Goal: Task Accomplishment & Management: Use online tool/utility

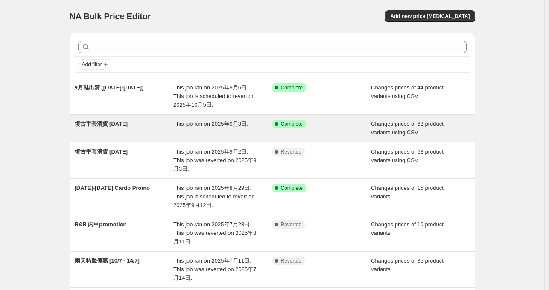
click at [121, 123] on span "復古手套清貨 [DATE]" at bounding box center [101, 123] width 53 height 6
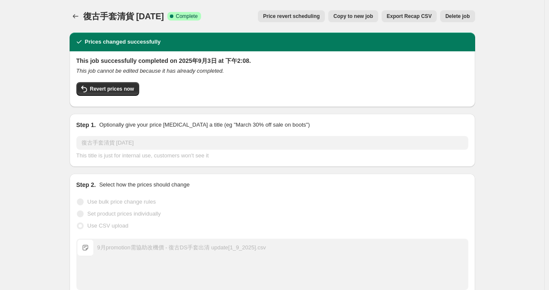
click at [370, 19] on span "Copy to new job" at bounding box center [354, 16] width 40 height 7
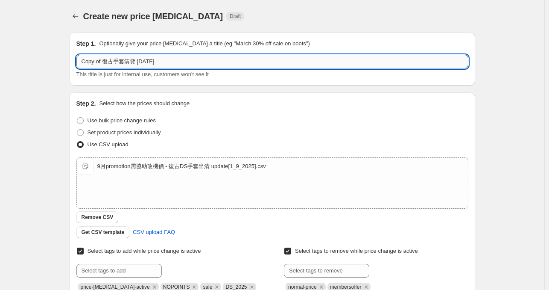
click at [105, 62] on input "Copy of 復古手套清貨 [DATE]" at bounding box center [272, 62] width 392 height 14
type input "短手套清貨 [DATE]"
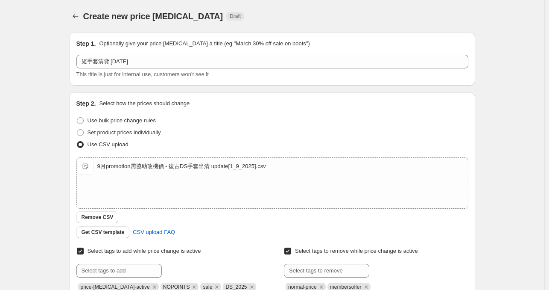
click at [40, 88] on div "Create new price [MEDICAL_DATA]. This page is ready Create new price [MEDICAL_D…" at bounding box center [272, 227] width 545 height 454
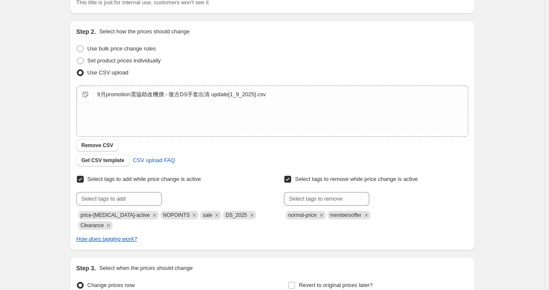
scroll to position [71, 0]
click at [105, 144] on span "Remove CSV" at bounding box center [98, 145] width 32 height 7
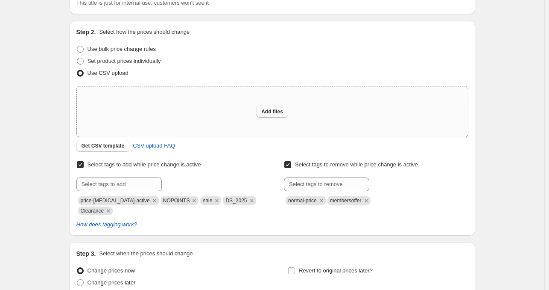
click at [273, 111] on span "Add files" at bounding box center [272, 111] width 22 height 7
type input "C:\fakepath\9月promotion需協助改機價 - DS短手套出清 [15_9_2025].csv"
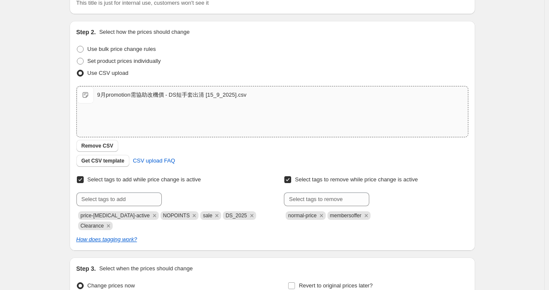
scroll to position [164, 0]
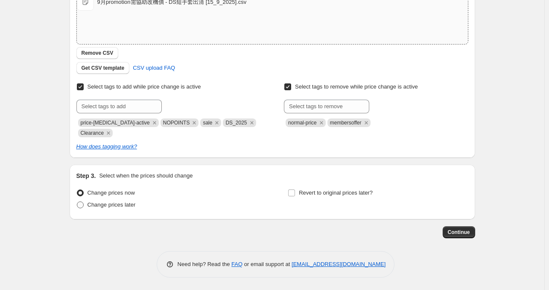
click at [84, 205] on span at bounding box center [80, 204] width 7 height 7
click at [77, 202] on input "Change prices later" at bounding box center [77, 201] width 0 height 0
radio input "true"
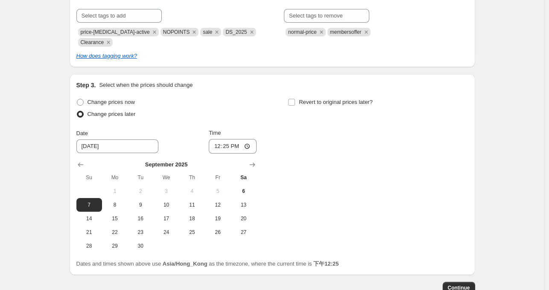
scroll to position [255, 0]
click at [117, 217] on span "15" at bounding box center [114, 218] width 19 height 7
type input "[DATE]"
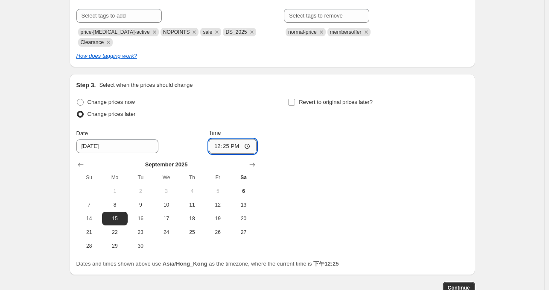
click at [234, 147] on input "12:25" at bounding box center [233, 146] width 48 height 15
click at [249, 145] on input "12:25" at bounding box center [233, 146] width 48 height 15
type input "10:45"
click at [358, 185] on div "Change prices now Change prices later Date [DATE] Time 10:45 [DATE] Su Mo Tu We…" at bounding box center [272, 174] width 392 height 156
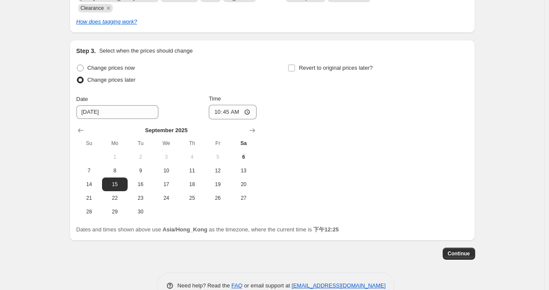
scroll to position [290, 0]
click at [457, 251] on span "Continue" at bounding box center [459, 252] width 22 height 7
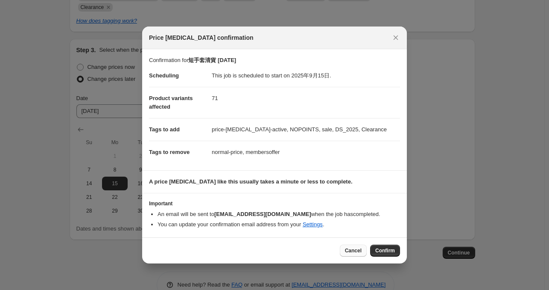
click at [349, 251] on span "Cancel" at bounding box center [353, 250] width 17 height 7
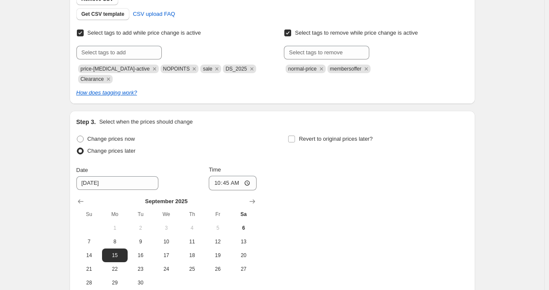
scroll to position [138, 0]
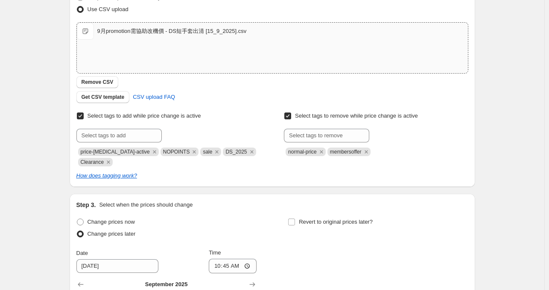
click at [376, 258] on div "Change prices now Change prices later Date [DATE] Time 10:45 [DATE] Su Mo Tu We…" at bounding box center [272, 294] width 392 height 156
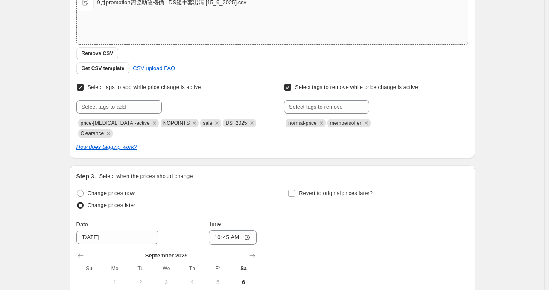
scroll to position [310, 0]
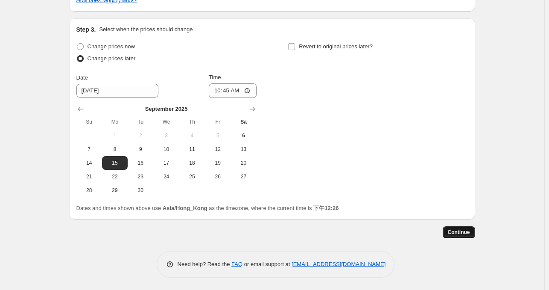
click at [459, 233] on span "Continue" at bounding box center [459, 232] width 22 height 7
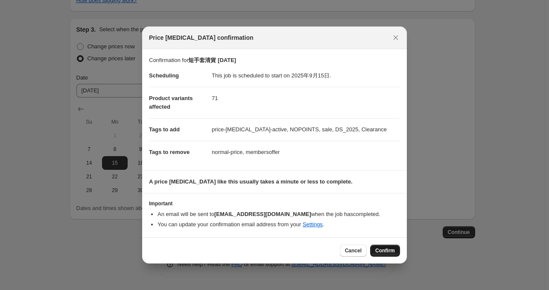
click at [384, 250] on span "Confirm" at bounding box center [385, 250] width 20 height 7
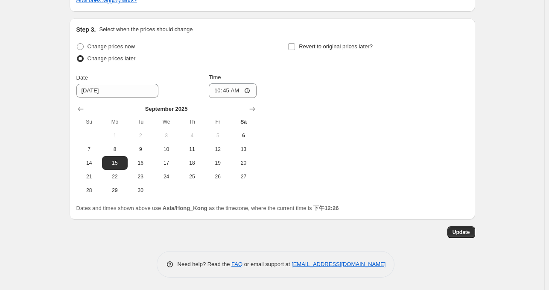
scroll to position [360, 0]
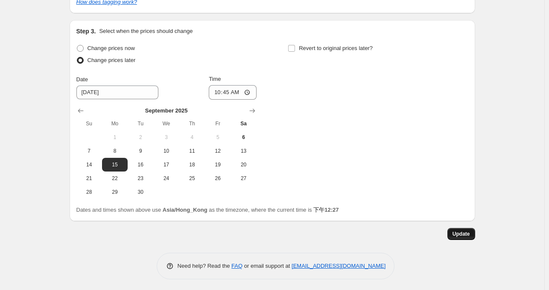
click at [470, 233] on span "Update" at bounding box center [462, 233] width 18 height 7
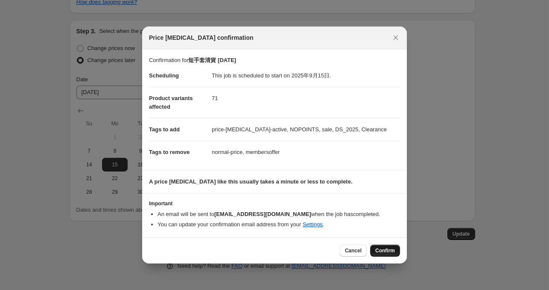
click at [389, 251] on span "Confirm" at bounding box center [385, 250] width 20 height 7
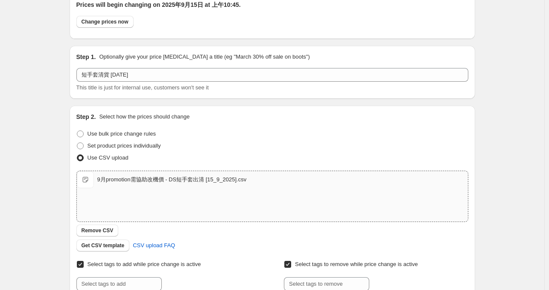
scroll to position [0, 0]
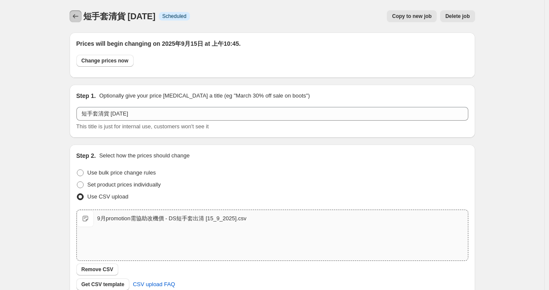
click at [76, 18] on icon "Price change jobs" at bounding box center [76, 16] width 6 height 4
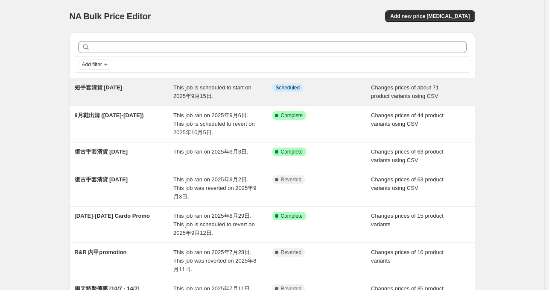
click at [259, 96] on div "This job is scheduled to start on 2025年9月15日." at bounding box center [222, 91] width 99 height 17
